Goal: Transaction & Acquisition: Purchase product/service

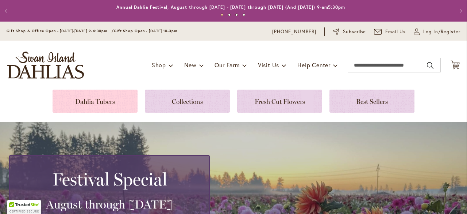
click at [108, 99] on link at bounding box center [95, 100] width 85 height 23
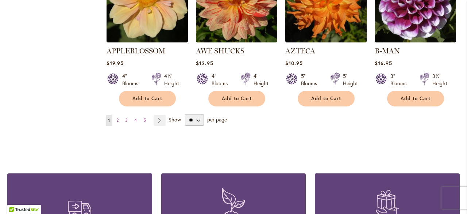
scroll to position [692, 0]
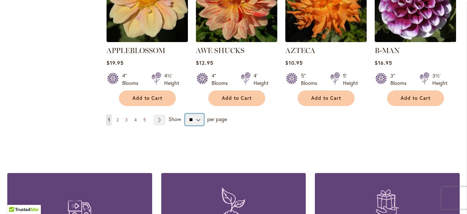
click at [199, 114] on select "** ** ** **" at bounding box center [194, 120] width 19 height 12
select select "**"
click at [185, 114] on select "** ** ** **" at bounding box center [194, 120] width 19 height 12
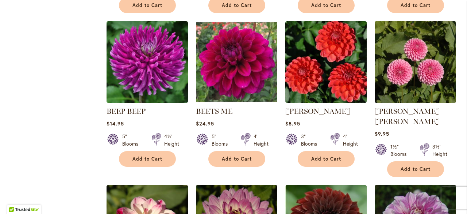
scroll to position [1245, 0]
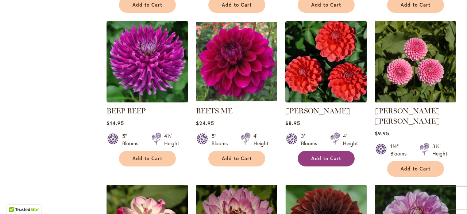
click at [316, 155] on span "Add to Cart" at bounding box center [327, 158] width 30 height 6
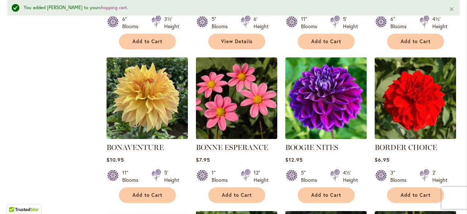
scroll to position [1849, 0]
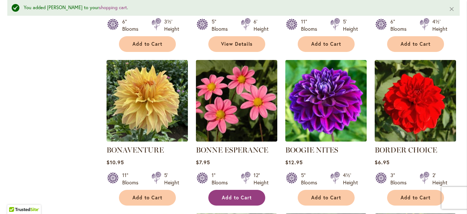
click at [229, 194] on span "Add to Cart" at bounding box center [237, 197] width 30 height 6
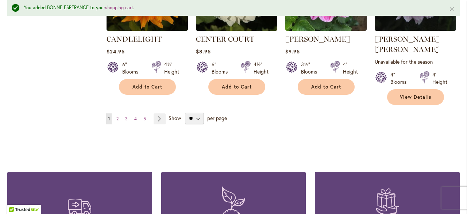
scroll to position [2584, 0]
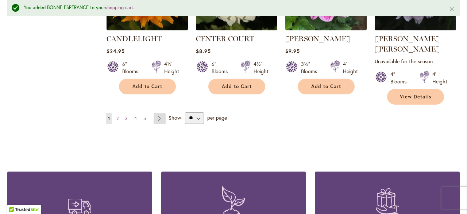
click at [160, 113] on link "Page Next" at bounding box center [160, 118] width 12 height 11
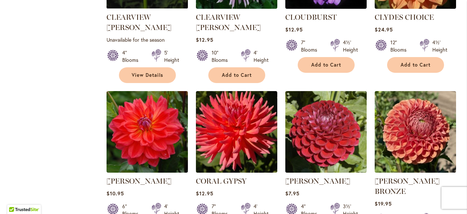
scroll to position [736, 0]
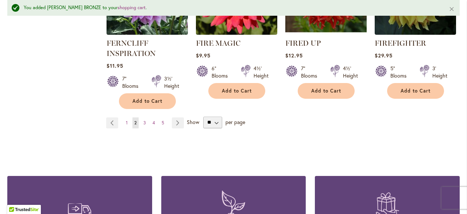
scroll to position [2646, 0]
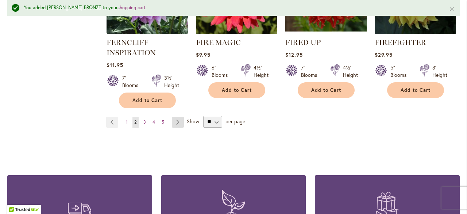
click at [180, 116] on link "Page Next" at bounding box center [178, 121] width 12 height 11
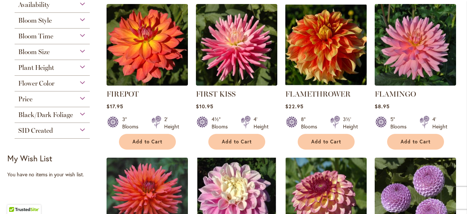
scroll to position [179, 0]
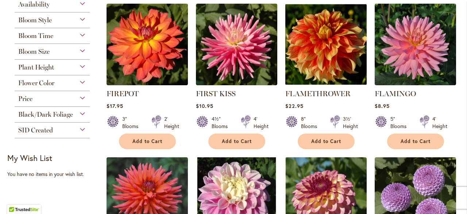
click at [180, 56] on img at bounding box center [147, 44] width 81 height 81
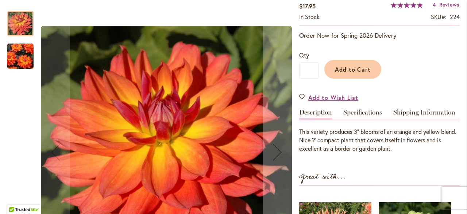
scroll to position [189, 0]
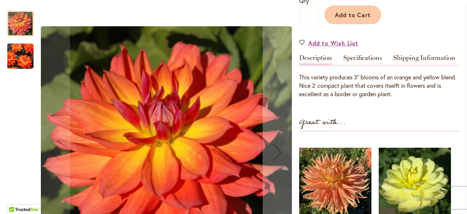
click at [37, 54] on div at bounding box center [149, 152] width 285 height 296
click at [25, 58] on img "FIREPOT" at bounding box center [20, 56] width 53 height 41
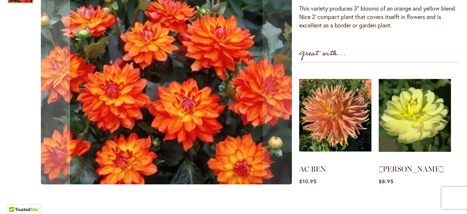
scroll to position [259, 0]
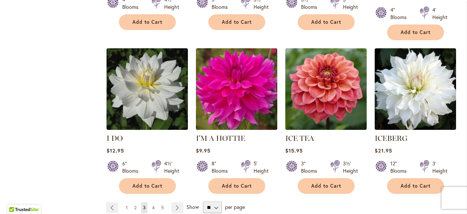
scroll to position [2546, 0]
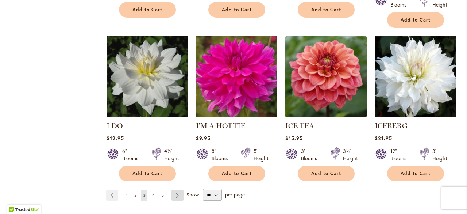
click at [172, 190] on link "Page Next" at bounding box center [178, 195] width 12 height 11
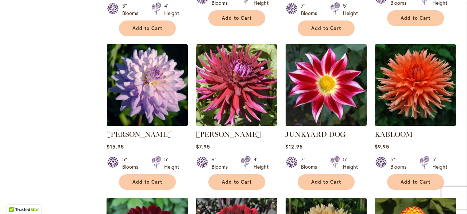
scroll to position [780, 0]
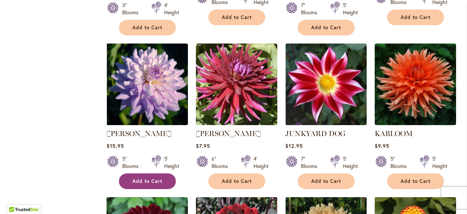
click at [145, 178] on span "Add to Cart" at bounding box center [148, 181] width 30 height 6
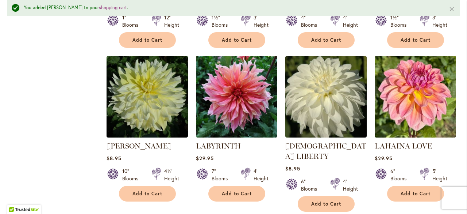
scroll to position [1247, 0]
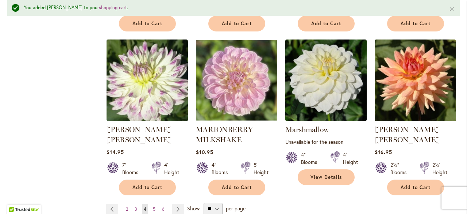
scroll to position [2533, 0]
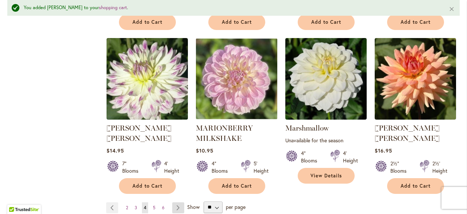
click at [177, 202] on link "Page Next" at bounding box center [178, 207] width 12 height 11
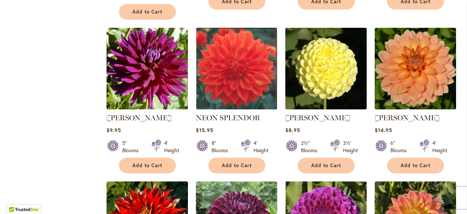
scroll to position [1096, 0]
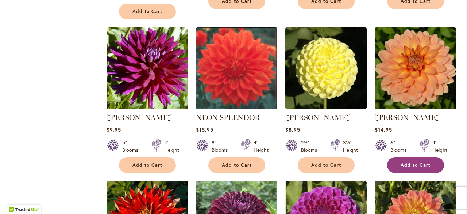
click at [423, 162] on span "Add to Cart" at bounding box center [416, 165] width 30 height 6
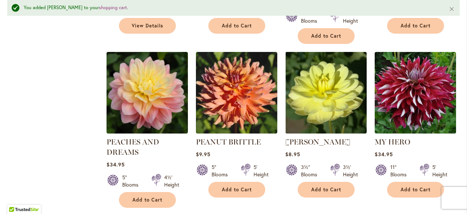
scroll to position [2032, 0]
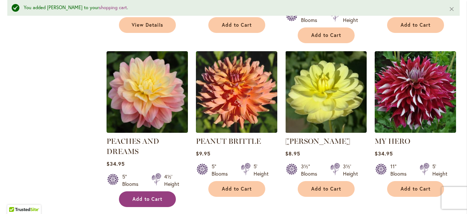
click at [147, 196] on span "Add to Cart" at bounding box center [148, 199] width 30 height 6
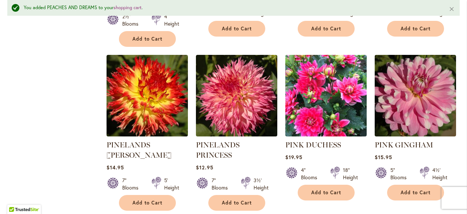
scroll to position [2355, 0]
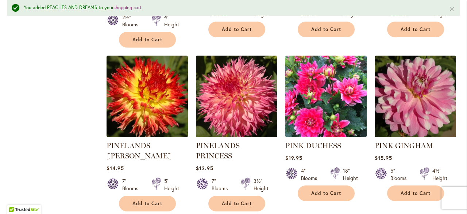
click at [231, 64] on img at bounding box center [236, 95] width 85 height 85
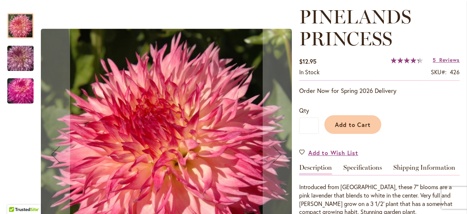
scroll to position [102, 0]
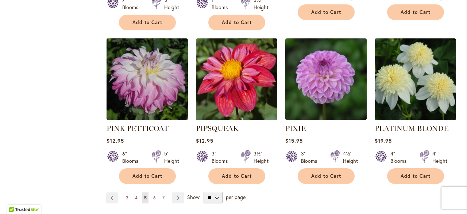
scroll to position [2518, 0]
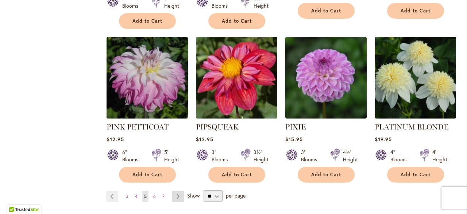
click at [178, 191] on link "Page Next" at bounding box center [178, 196] width 12 height 11
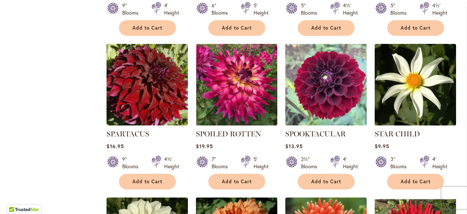
scroll to position [1386, 0]
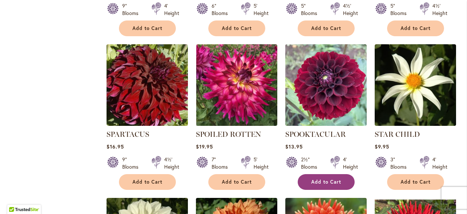
click at [333, 179] on span "Add to Cart" at bounding box center [327, 182] width 30 height 6
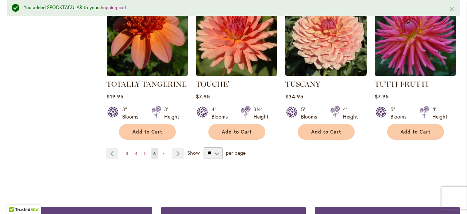
scroll to position [2554, 0]
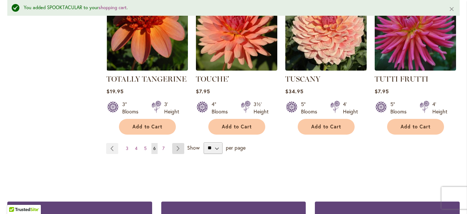
click at [180, 143] on link "Page Next" at bounding box center [178, 148] width 12 height 11
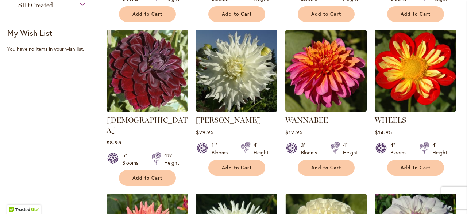
scroll to position [459, 0]
click at [146, 175] on span "Add to Cart" at bounding box center [148, 178] width 30 height 6
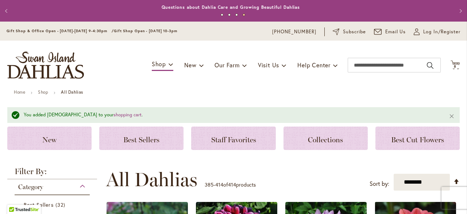
scroll to position [0, 0]
click at [454, 65] on span "8" at bounding box center [455, 66] width 3 height 5
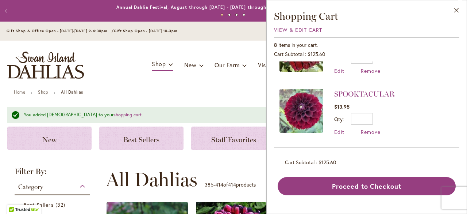
scroll to position [41, 0]
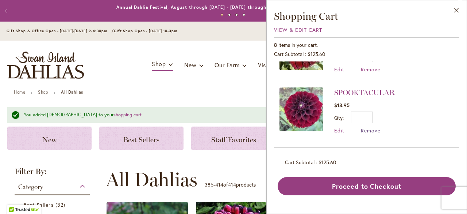
click at [372, 128] on span "Remove" at bounding box center [371, 130] width 20 height 7
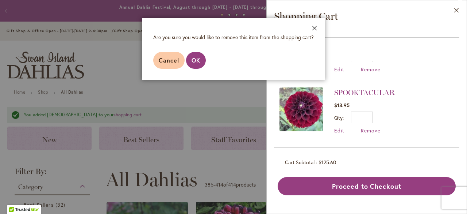
click at [315, 32] on button "Close" at bounding box center [315, 29] width 20 height 23
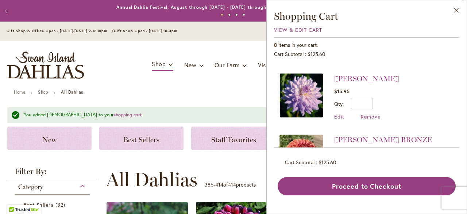
scroll to position [230, 0]
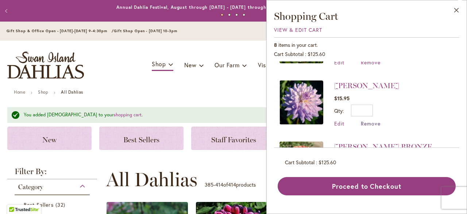
click at [371, 122] on span "Remove" at bounding box center [371, 123] width 20 height 7
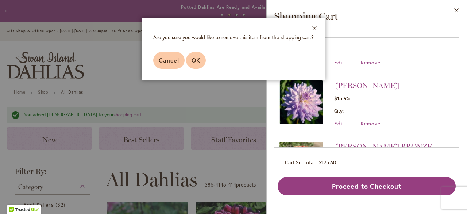
click at [194, 62] on span "OK" at bounding box center [196, 60] width 9 height 8
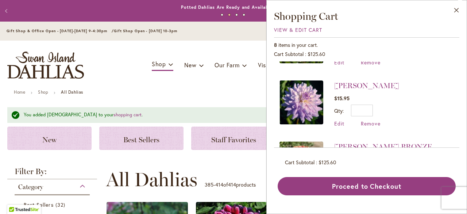
click at [460, 141] on div "Close Shopping Cart View & Edit Cart 8 items in your cart. Cart Subtotal $125.6…" at bounding box center [367, 107] width 201 height 214
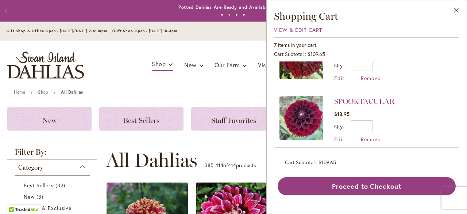
scroll to position [48, 0]
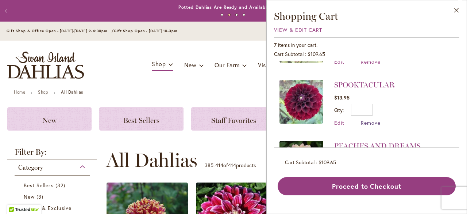
click at [377, 122] on span "Remove" at bounding box center [371, 122] width 20 height 7
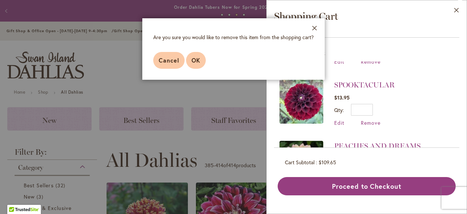
click at [198, 60] on span "OK" at bounding box center [196, 60] width 9 height 8
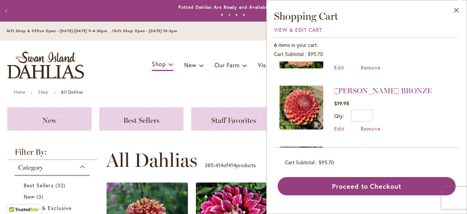
scroll to position [167, 0]
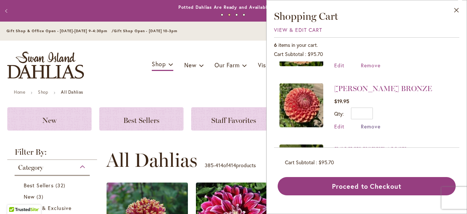
click at [371, 125] on span "Remove" at bounding box center [371, 126] width 20 height 7
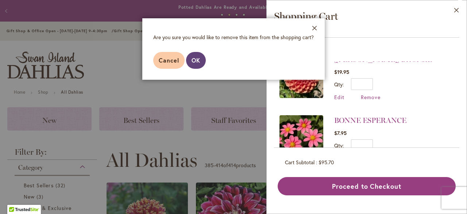
scroll to position [196, 0]
click at [199, 58] on span "OK" at bounding box center [196, 60] width 9 height 8
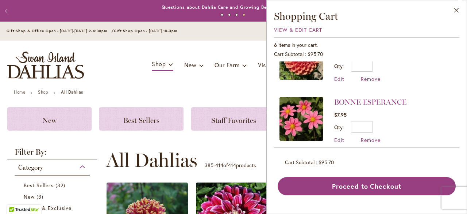
scroll to position [0, 0]
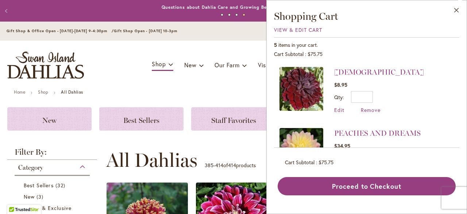
click at [437, 95] on li "VOODOO $8.95 Qty * Update Edit Remove" at bounding box center [367, 94] width 175 height 54
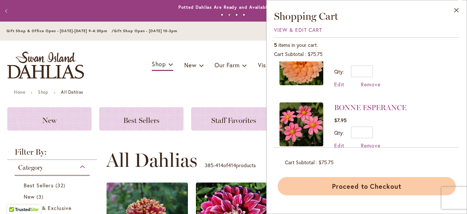
scroll to position [147, 0]
click at [362, 190] on button "Proceed to Checkout" at bounding box center [367, 186] width 178 height 18
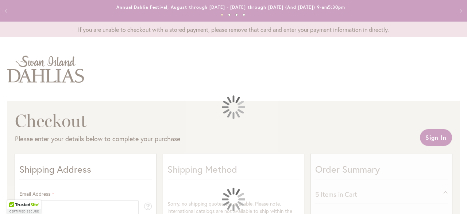
select select "**"
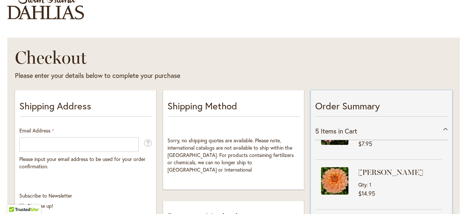
scroll to position [79, 0]
click at [336, 194] on img at bounding box center [334, 179] width 27 height 27
click at [336, 184] on img at bounding box center [334, 179] width 27 height 27
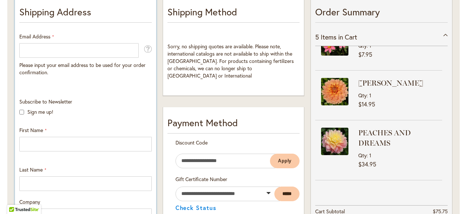
scroll to position [0, 0]
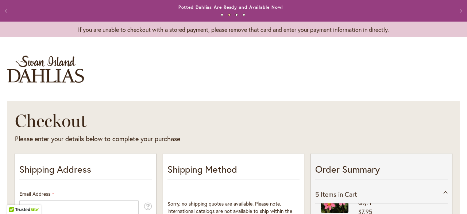
click at [6, 11] on button "Previous" at bounding box center [7, 11] width 15 height 15
click at [7, 9] on button "Previous" at bounding box center [7, 11] width 15 height 15
click at [8, 10] on button "Previous" at bounding box center [7, 11] width 15 height 15
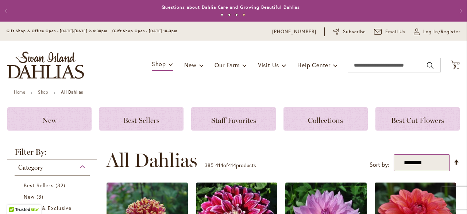
click at [443, 165] on select "**********" at bounding box center [422, 162] width 56 height 17
click at [305, 158] on div "**********" at bounding box center [283, 160] width 354 height 22
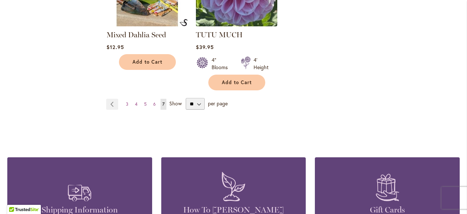
scroll to position [1315, 0]
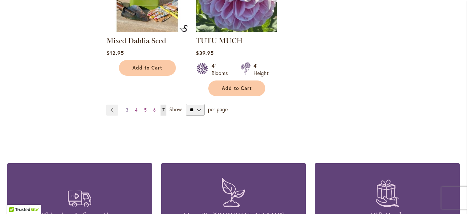
click at [126, 107] on span "3" at bounding box center [127, 109] width 3 height 5
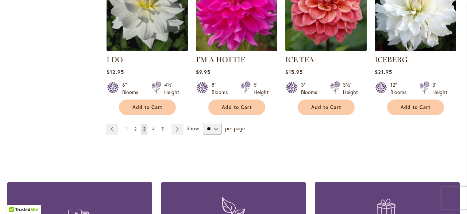
scroll to position [2618, 0]
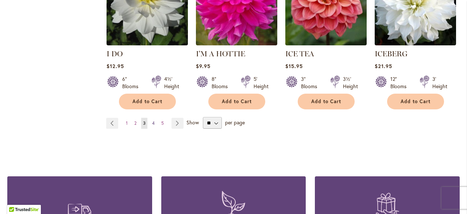
click at [153, 120] on span "4" at bounding box center [153, 122] width 3 height 5
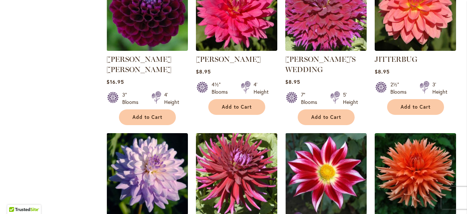
scroll to position [633, 0]
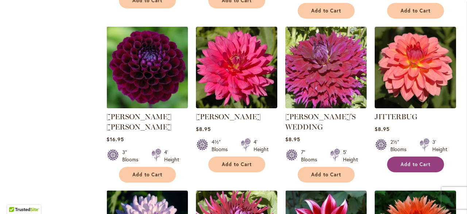
click at [420, 158] on button "Add to Cart" at bounding box center [415, 164] width 57 height 16
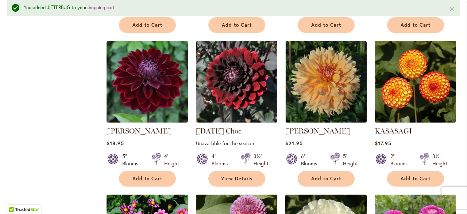
scroll to position [955, 0]
click at [150, 175] on span "Add to Cart" at bounding box center [148, 178] width 30 height 6
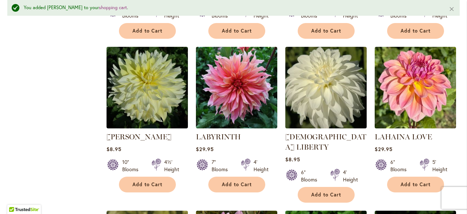
scroll to position [1285, 0]
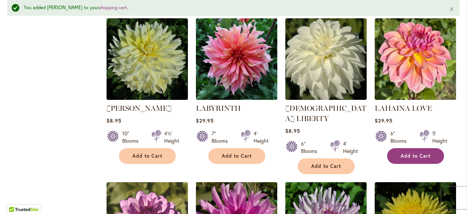
click at [416, 153] on span "Add to Cart" at bounding box center [416, 156] width 30 height 6
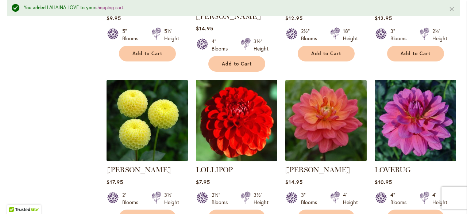
scroll to position [1874, 0]
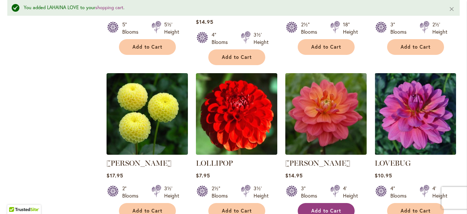
click at [321, 207] on span "Add to Cart" at bounding box center [327, 210] width 30 height 6
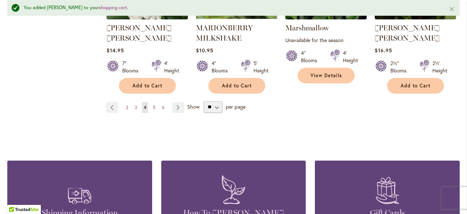
scroll to position [2634, 0]
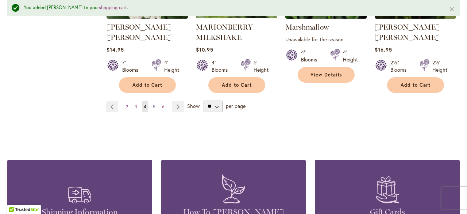
click at [154, 104] on span "5" at bounding box center [154, 106] width 3 height 5
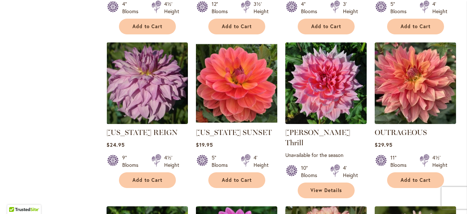
scroll to position [1540, 0]
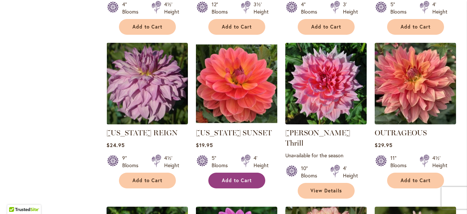
click at [243, 177] on span "Add to Cart" at bounding box center [237, 180] width 30 height 6
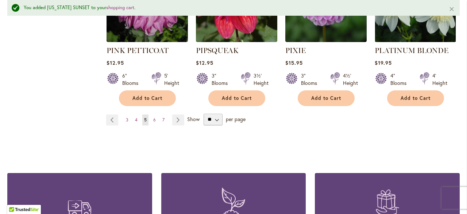
scroll to position [2615, 0]
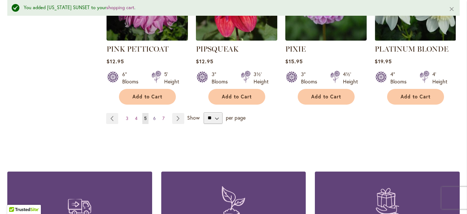
click at [155, 113] on link "Page 6" at bounding box center [155, 118] width 6 height 11
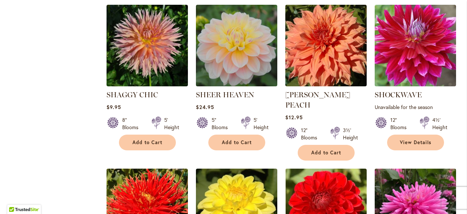
scroll to position [960, 0]
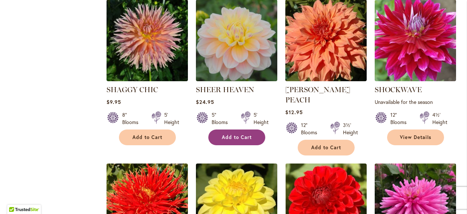
click at [238, 138] on span "Add to Cart" at bounding box center [237, 137] width 30 height 6
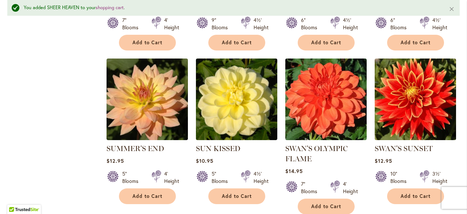
scroll to position [1698, 0]
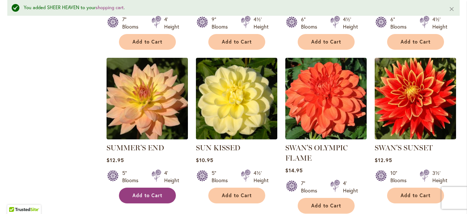
click at [158, 192] on span "Add to Cart" at bounding box center [148, 195] width 30 height 6
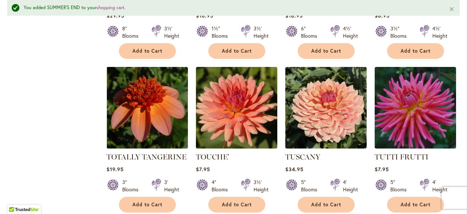
scroll to position [2478, 0]
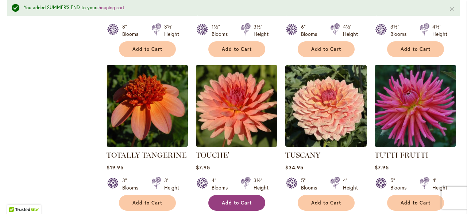
click at [238, 199] on span "Add to Cart" at bounding box center [237, 202] width 30 height 6
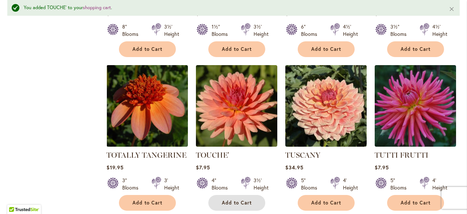
scroll to position [2563, 0]
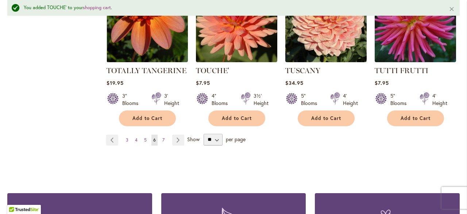
click at [177, 134] on link "Page Next" at bounding box center [178, 139] width 12 height 11
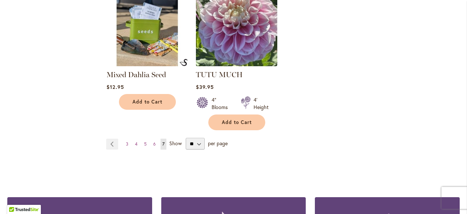
scroll to position [1297, 0]
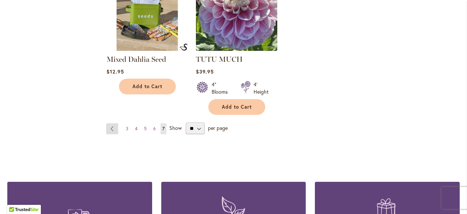
click at [114, 123] on link "Page Previous" at bounding box center [112, 128] width 12 height 11
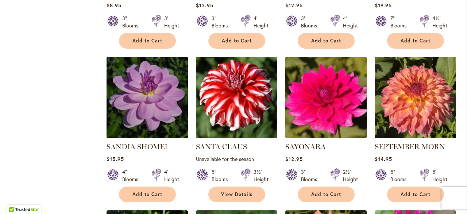
scroll to position [752, 0]
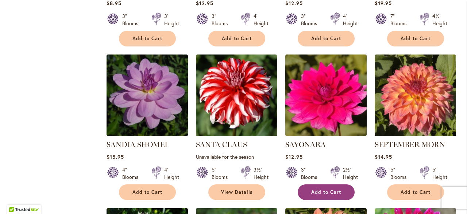
click at [326, 192] on span "Add to Cart" at bounding box center [327, 192] width 30 height 6
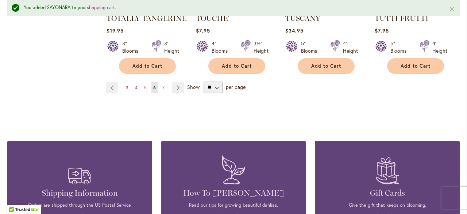
scroll to position [2613, 0]
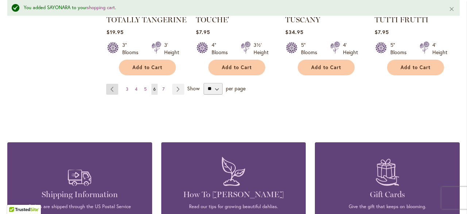
click at [111, 84] on link "Page Previous" at bounding box center [112, 89] width 12 height 11
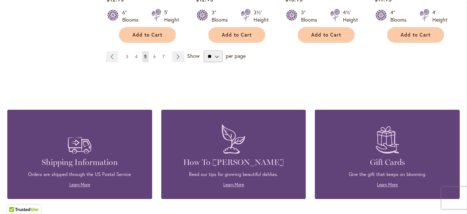
scroll to position [2588, 0]
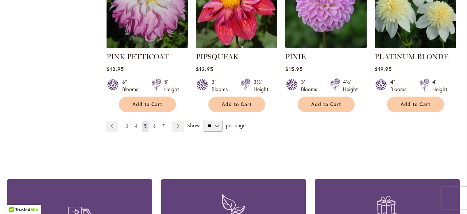
click at [126, 123] on span "3" at bounding box center [127, 125] width 3 height 5
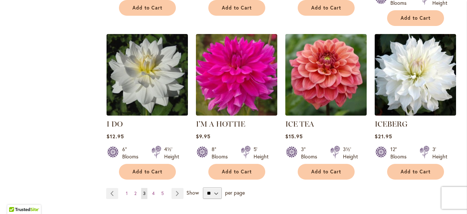
scroll to position [2549, 0]
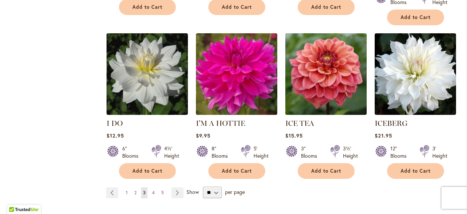
click at [127, 187] on link "Page 1" at bounding box center [126, 192] width 5 height 11
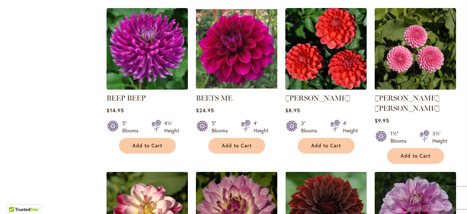
scroll to position [1254, 0]
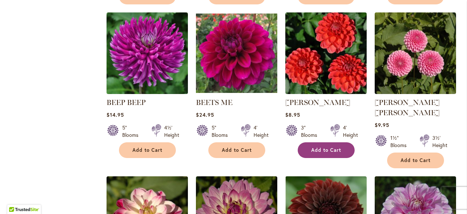
click at [322, 147] on span "Add to Cart" at bounding box center [327, 150] width 30 height 6
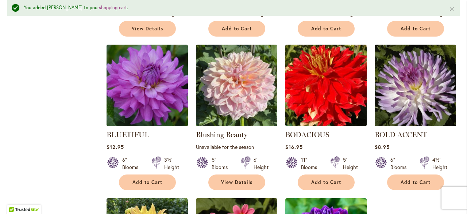
scroll to position [1712, 0]
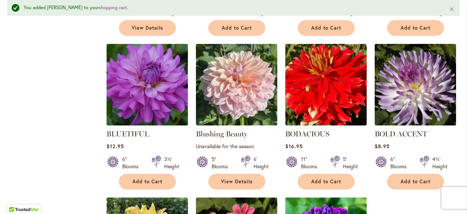
click at [157, 60] on img at bounding box center [146, 84] width 85 height 85
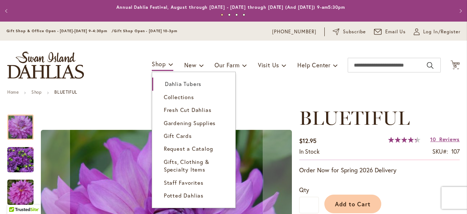
scroll to position [60, 0]
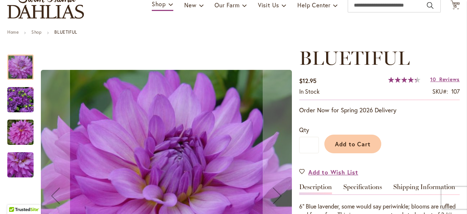
click at [19, 95] on img "Bluetiful" at bounding box center [20, 100] width 26 height 26
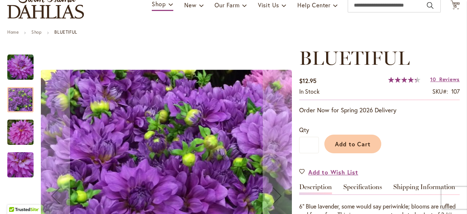
click at [20, 133] on img "Bluetiful" at bounding box center [20, 132] width 53 height 35
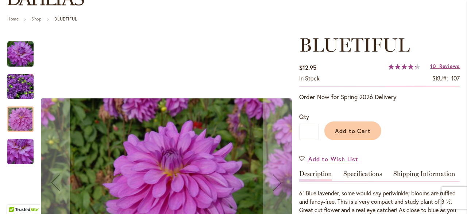
scroll to position [133, 0]
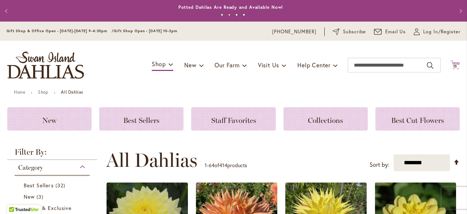
click at [454, 66] on span "15" at bounding box center [456, 66] width 4 height 5
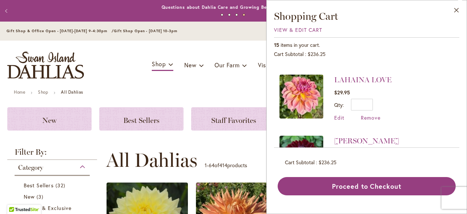
scroll to position [361, 0]
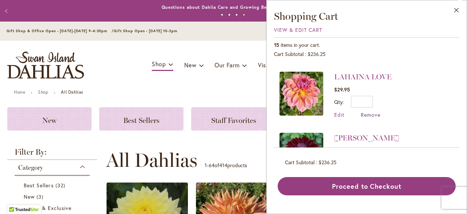
click at [366, 114] on span "Remove" at bounding box center [371, 114] width 20 height 7
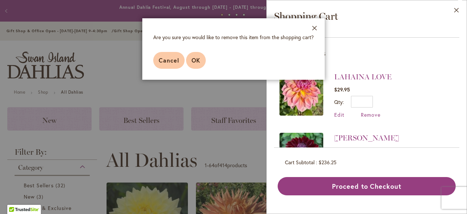
click at [196, 63] on span "OK" at bounding box center [196, 60] width 9 height 8
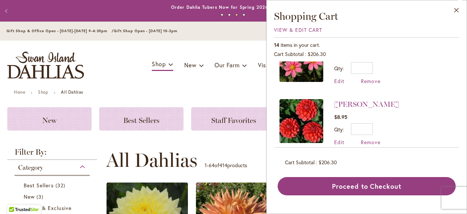
scroll to position [709, 0]
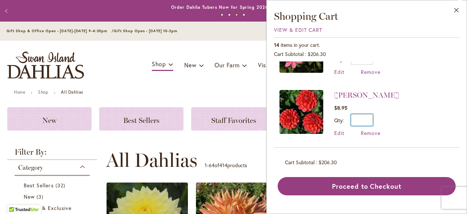
click at [368, 119] on input "*" at bounding box center [362, 120] width 22 height 12
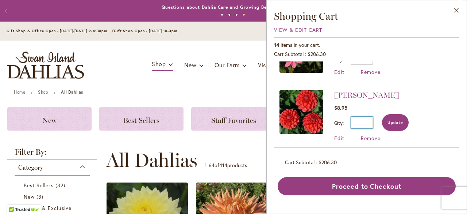
type input "*"
click at [402, 116] on button "Update" at bounding box center [395, 122] width 27 height 17
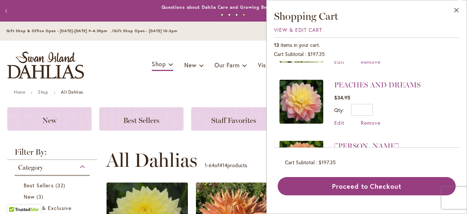
scroll to position [520, 0]
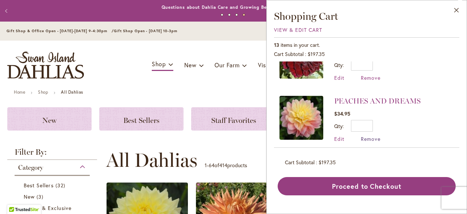
click at [375, 137] on span "Remove" at bounding box center [371, 138] width 20 height 7
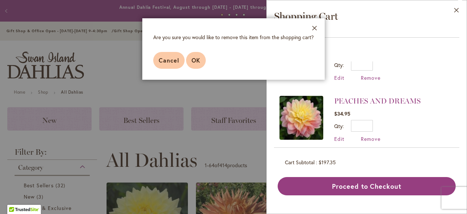
click at [192, 62] on span "OK" at bounding box center [196, 60] width 9 height 8
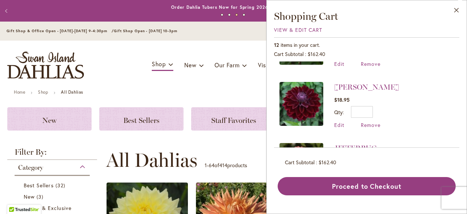
scroll to position [385, 0]
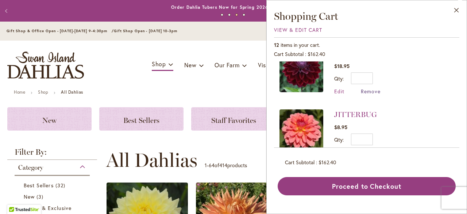
click at [373, 92] on span "Remove" at bounding box center [371, 91] width 20 height 7
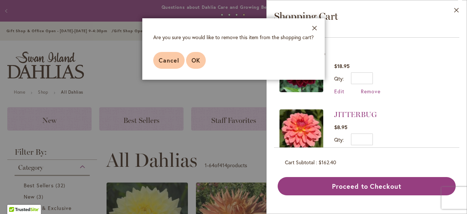
click at [200, 62] on button "OK" at bounding box center [196, 60] width 20 height 17
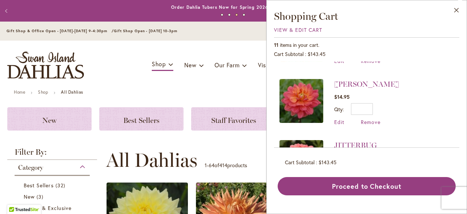
scroll to position [292, 0]
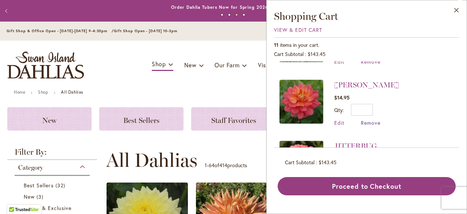
click at [377, 122] on span "Remove" at bounding box center [371, 122] width 20 height 7
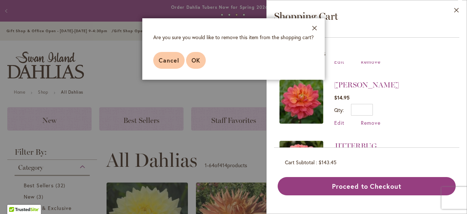
click at [195, 60] on span "OK" at bounding box center [196, 60] width 9 height 8
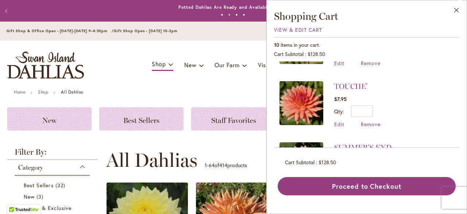
scroll to position [46, 0]
click at [368, 125] on span "Remove" at bounding box center [371, 124] width 20 height 7
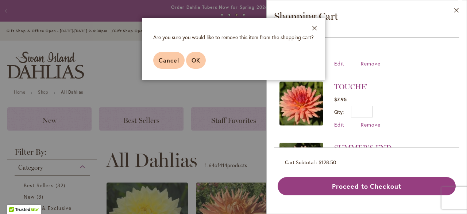
click at [191, 55] on button "OK" at bounding box center [196, 60] width 20 height 17
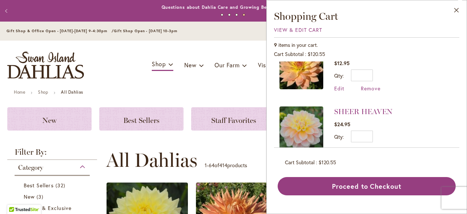
scroll to position [99, 0]
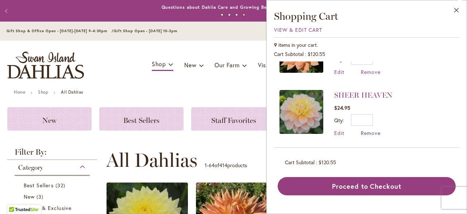
click at [371, 133] on span "Remove" at bounding box center [371, 132] width 20 height 7
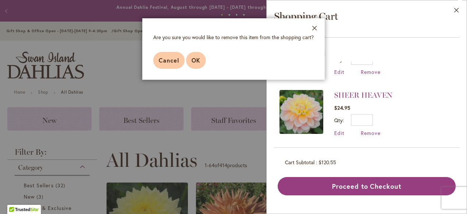
click at [197, 62] on span "OK" at bounding box center [196, 60] width 9 height 8
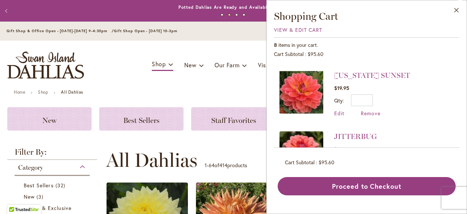
scroll to position [118, 0]
click at [377, 114] on span "Remove" at bounding box center [371, 113] width 20 height 7
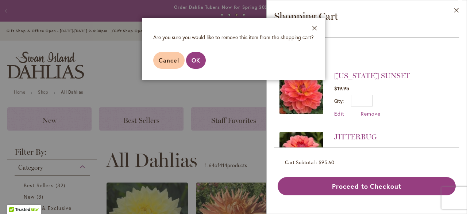
click at [437, 81] on li "[US_STATE] SUNSET $19.95 Qty * Update Edit Remove" at bounding box center [367, 93] width 175 height 61
click at [167, 60] on span "Cancel" at bounding box center [169, 60] width 20 height 8
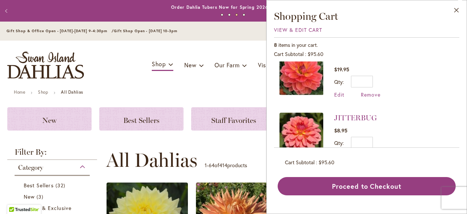
scroll to position [129, 0]
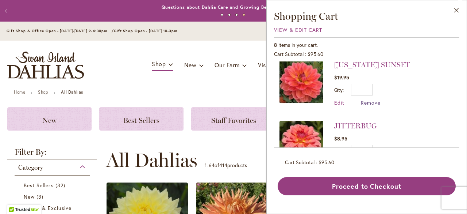
click at [377, 101] on span "Remove" at bounding box center [371, 102] width 20 height 7
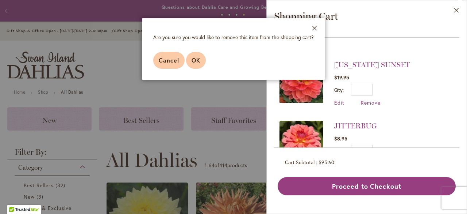
click at [199, 62] on span "OK" at bounding box center [196, 60] width 9 height 8
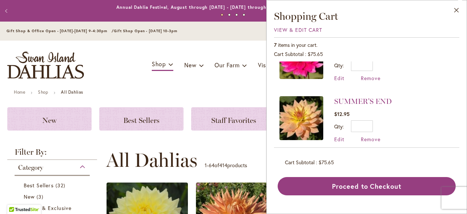
scroll to position [41, 0]
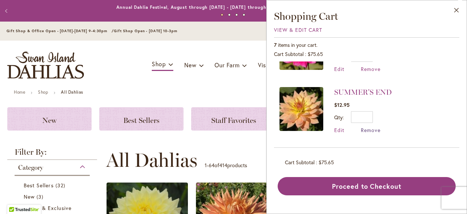
click at [371, 129] on span "Remove" at bounding box center [371, 129] width 20 height 7
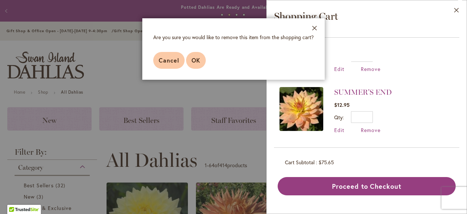
click at [194, 58] on span "OK" at bounding box center [196, 60] width 9 height 8
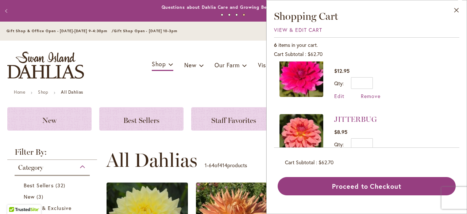
scroll to position [2, 0]
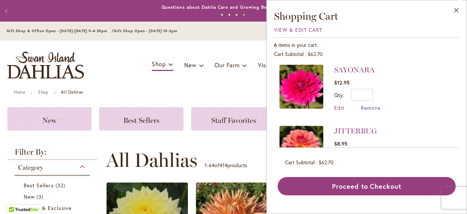
click at [376, 107] on span "Remove" at bounding box center [371, 107] width 20 height 7
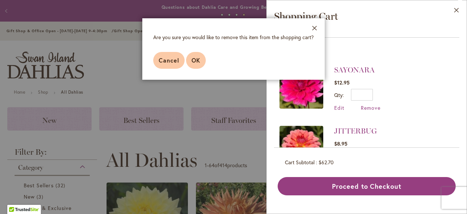
click at [200, 60] on span "OK" at bounding box center [196, 60] width 9 height 8
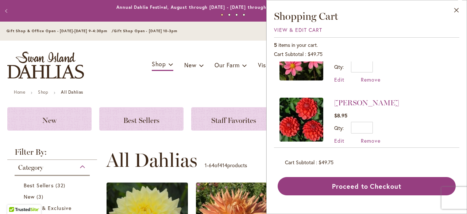
scroll to position [222, 0]
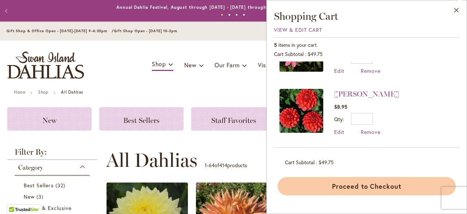
click at [386, 183] on button "Proceed to Checkout" at bounding box center [367, 186] width 178 height 18
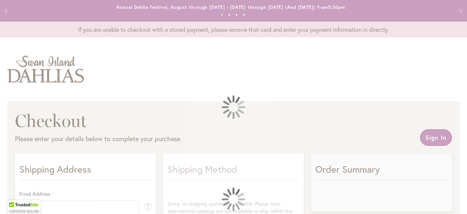
select select "**"
